Goal: Information Seeking & Learning: Find specific fact

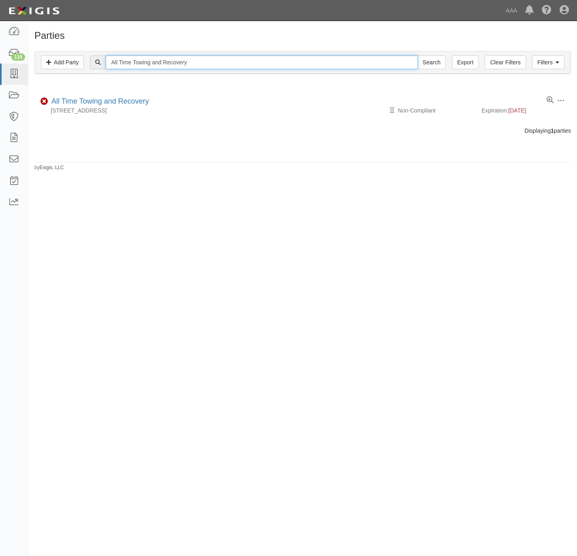
click at [198, 61] on input "All Time Towing and Recovery" at bounding box center [262, 62] width 312 height 14
click at [200, 62] on input "All Time Towing and Recovery" at bounding box center [262, 62] width 312 height 14
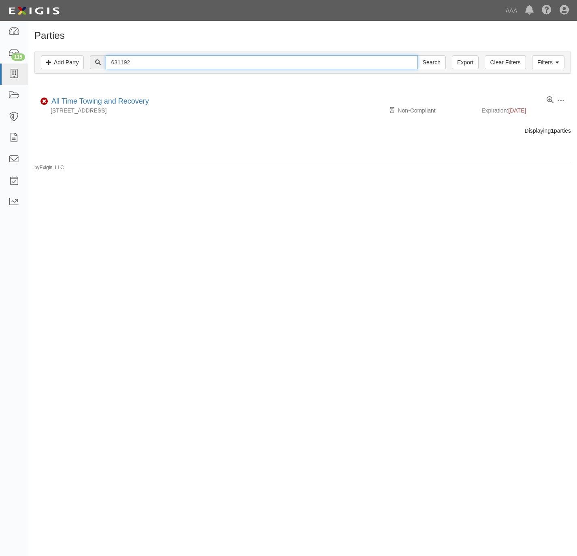
type input "631192"
click at [417, 55] on input "Search" at bounding box center [431, 62] width 28 height 14
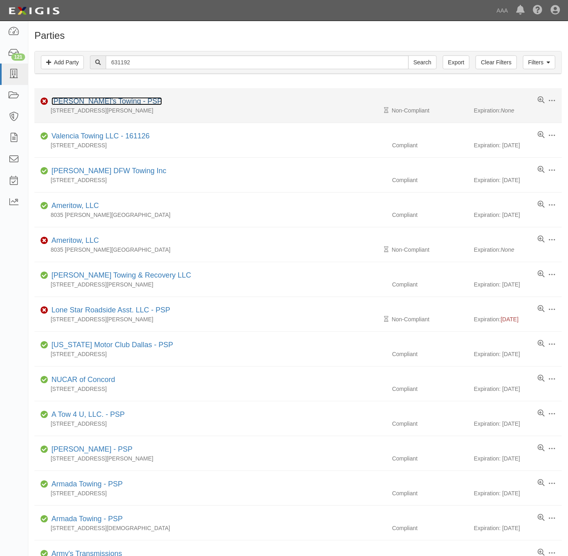
click at [89, 104] on link "Angelo's Towing - PSP" at bounding box center [106, 101] width 111 height 8
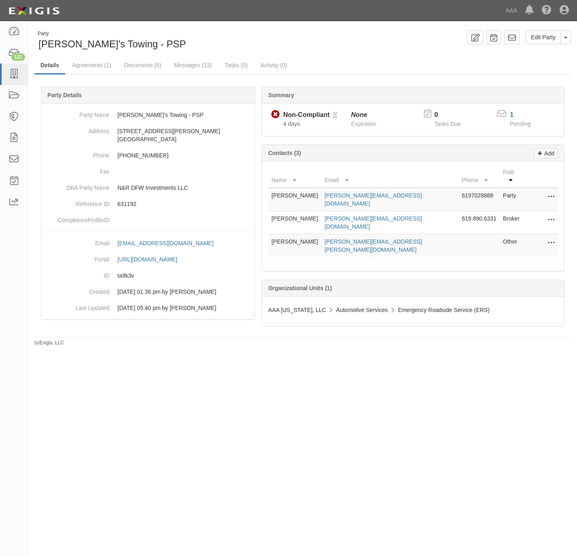
click at [388, 55] on div "Party Angelo's Towing - PSP Edit Party Toggle Party Dropdown View Audit Trail A…" at bounding box center [302, 188] width 548 height 316
drag, startPoint x: 206, startPoint y: 191, endPoint x: 60, endPoint y: 185, distance: 146.3
click at [60, 185] on dl "Party Name Angelo's Towing - PSP Address 348 W Hurst Blvd Hurst, TX 76053 Phone…" at bounding box center [148, 167] width 207 height 121
drag, startPoint x: 14, startPoint y: 73, endPoint x: 25, endPoint y: 72, distance: 11.0
click at [14, 73] on icon at bounding box center [13, 74] width 11 height 9
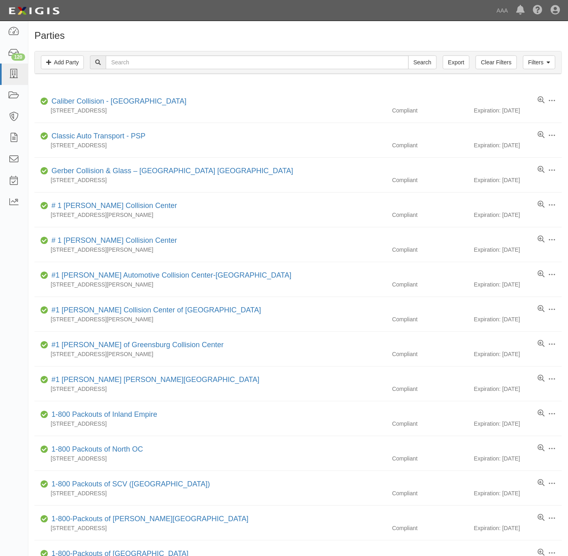
click at [427, 40] on h1 "Parties" at bounding box center [297, 35] width 527 height 11
click at [226, 54] on div "Filters Add Party Clear Filters Export Search Filters" at bounding box center [298, 62] width 526 height 22
click at [214, 59] on input "text" at bounding box center [257, 62] width 302 height 14
paste input "#631218"
click at [117, 57] on input "#631218" at bounding box center [257, 62] width 302 height 14
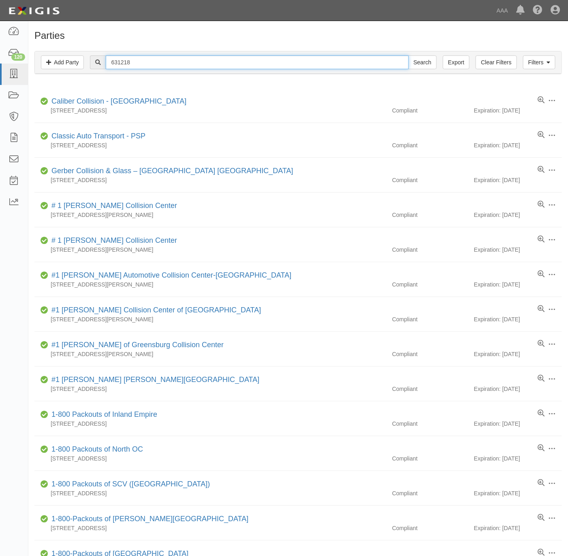
type input "631218"
click at [408, 55] on input "Search" at bounding box center [422, 62] width 28 height 14
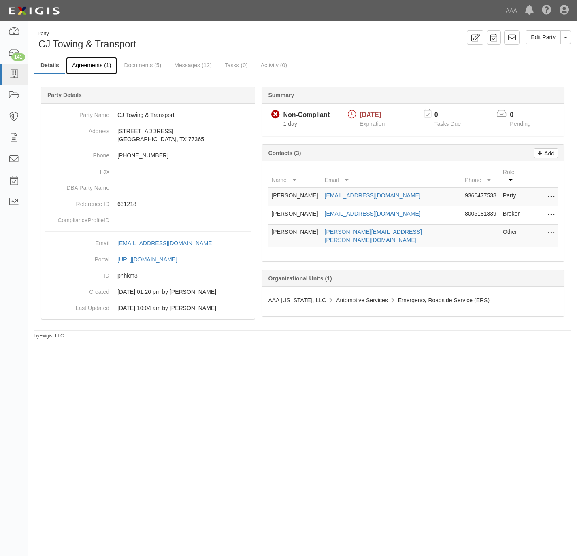
click at [94, 62] on link "Agreements (1)" at bounding box center [91, 65] width 51 height 17
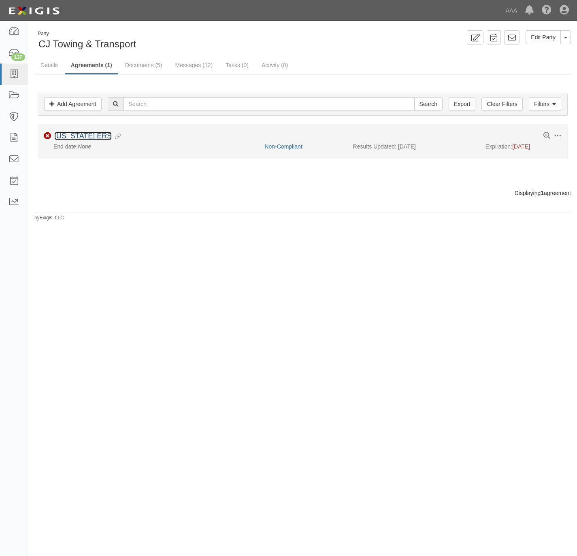
click at [84, 137] on link "[US_STATE] ERS" at bounding box center [82, 136] width 57 height 8
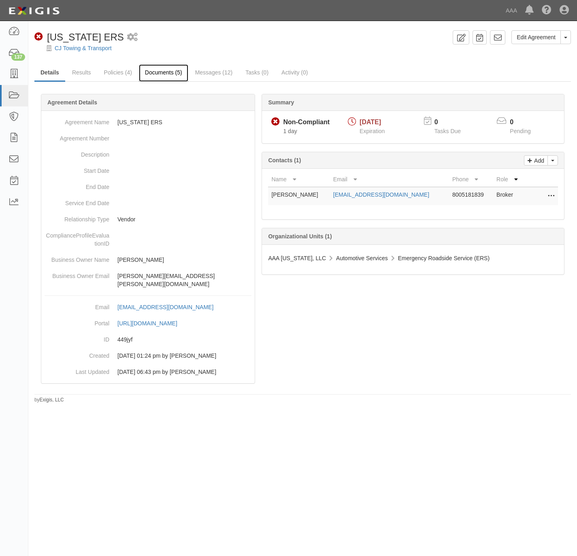
click at [160, 72] on link "Documents (5)" at bounding box center [163, 72] width 49 height 17
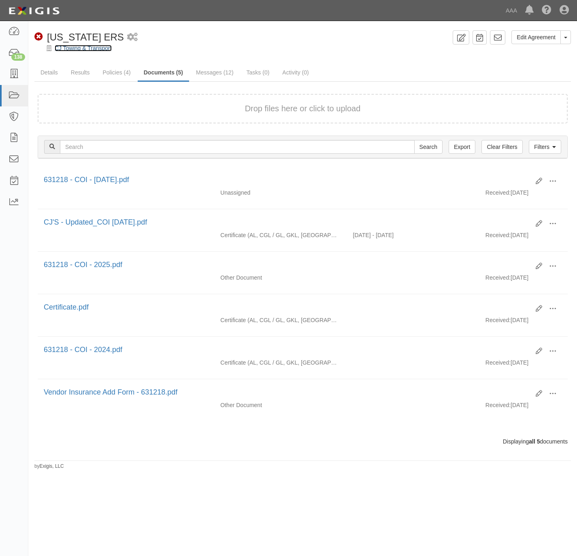
click at [76, 50] on link "CJ Towing & Transport" at bounding box center [83, 48] width 57 height 6
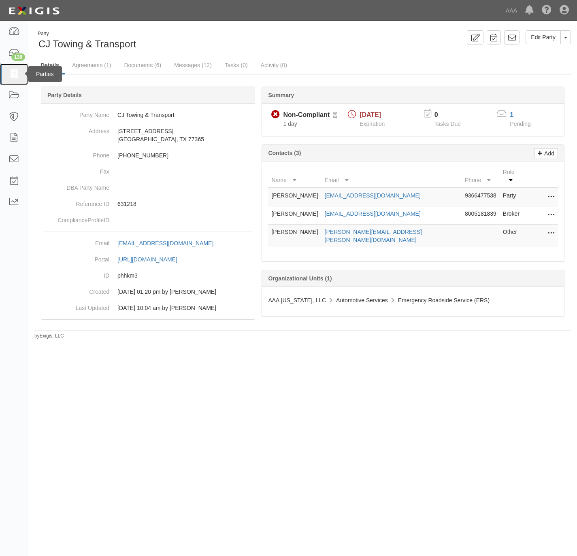
click at [9, 75] on icon at bounding box center [13, 74] width 11 height 9
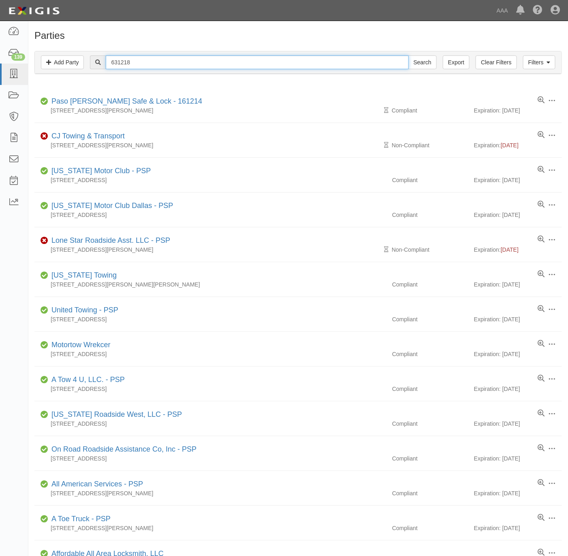
click at [157, 65] on input "631218" at bounding box center [257, 62] width 302 height 14
click at [156, 65] on input "631218" at bounding box center [257, 62] width 302 height 14
paste input "481"
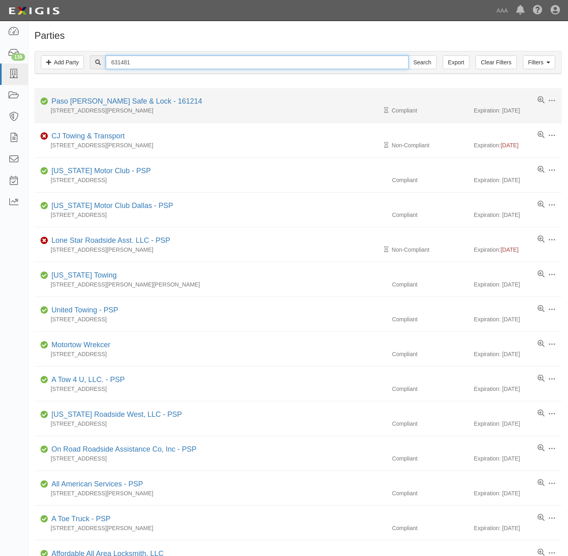
type input "631481"
click at [408, 55] on input "Search" at bounding box center [422, 62] width 28 height 14
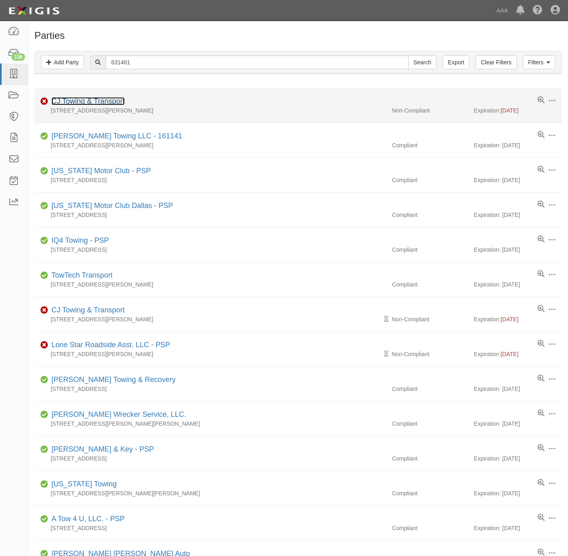
click at [81, 101] on link "CJ Towing & Transport" at bounding box center [87, 101] width 73 height 8
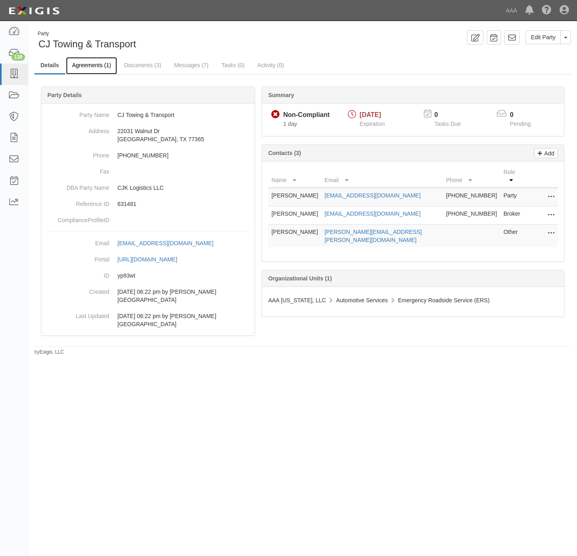
click at [78, 62] on link "Agreements (1)" at bounding box center [91, 65] width 51 height 17
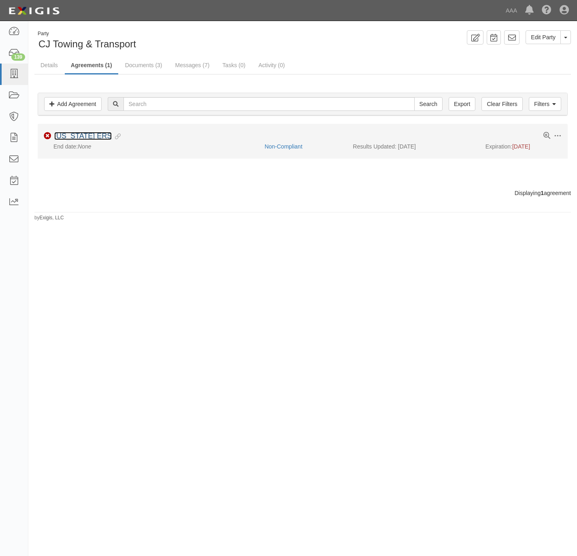
click at [70, 137] on link "[US_STATE] ERS" at bounding box center [82, 136] width 57 height 8
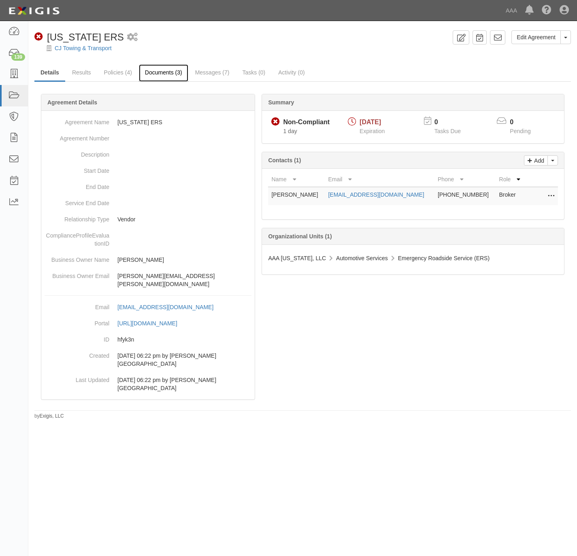
click at [168, 68] on link "Documents (3)" at bounding box center [163, 72] width 49 height 17
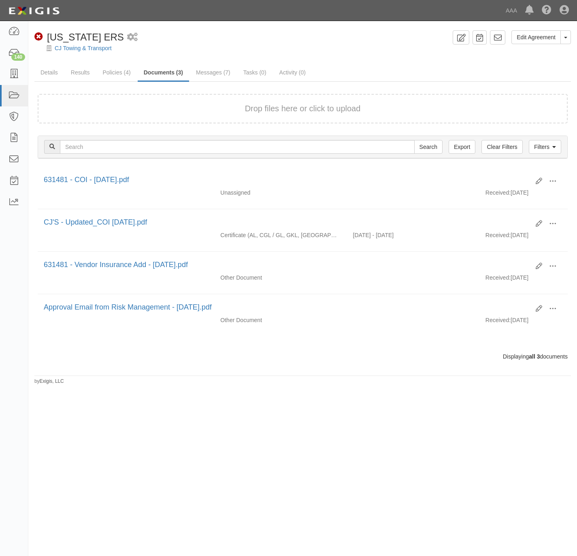
drag, startPoint x: 375, startPoint y: 44, endPoint x: 312, endPoint y: 43, distance: 63.2
click at [375, 44] on div "CJ Towing & Transport" at bounding box center [308, 48] width 536 height 8
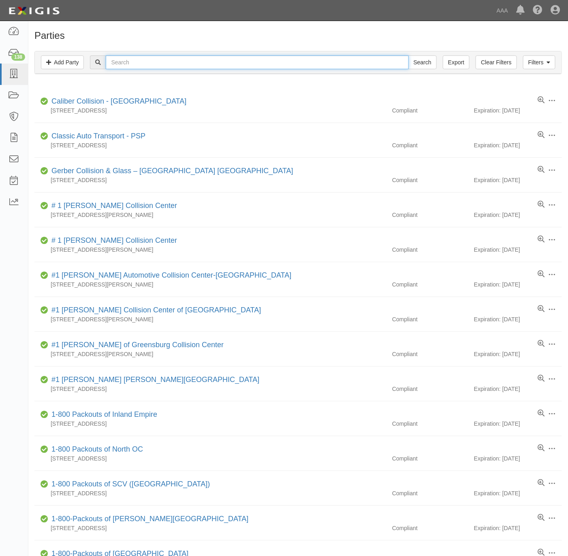
click at [172, 66] on input "text" at bounding box center [257, 62] width 302 height 14
paste input "[GEOGRAPHIC_DATA] Tow"
type input "[GEOGRAPHIC_DATA] Tow"
click at [417, 62] on input "Search" at bounding box center [422, 62] width 28 height 14
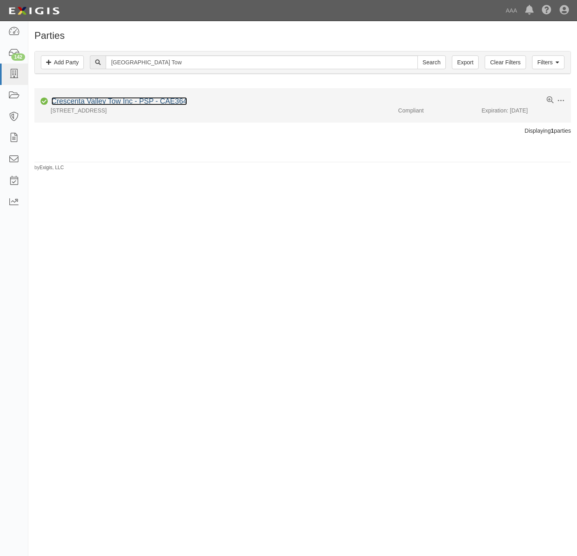
click at [153, 100] on link "Crescenta Valley Tow Inc - PSP - CAE364" at bounding box center [119, 101] width 136 height 8
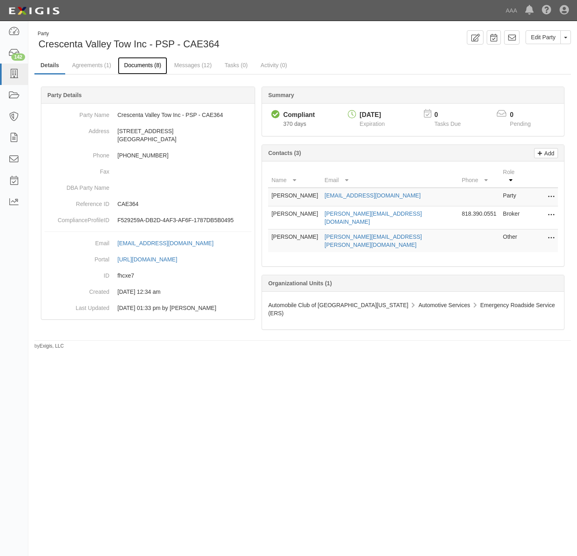
click at [150, 64] on link "Documents (8)" at bounding box center [142, 65] width 49 height 17
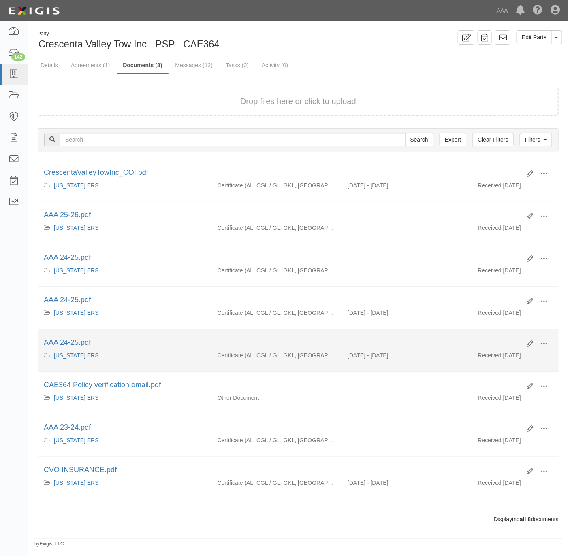
scroll to position [2, 0]
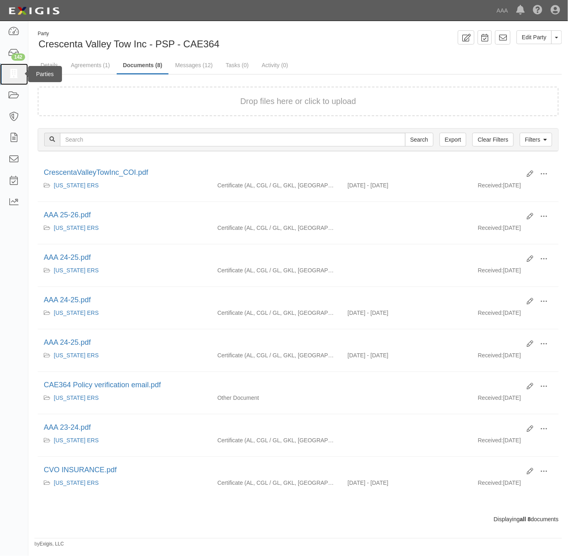
click at [12, 83] on link at bounding box center [14, 74] width 28 height 21
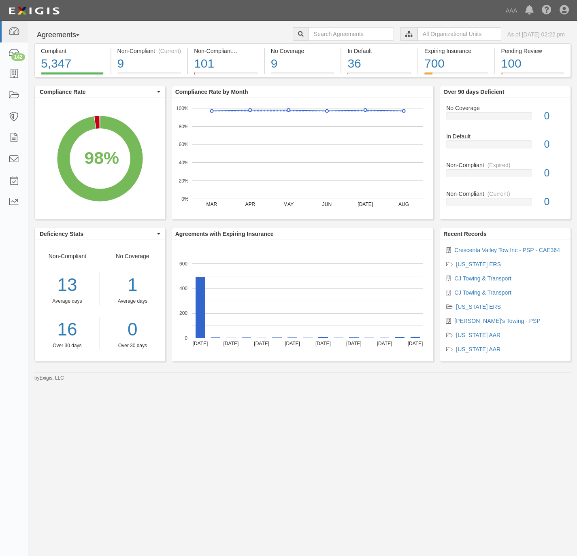
click at [55, 210] on rect "A chart." at bounding box center [100, 158] width 130 height 121
